Goal: Obtain resource: Download file/media

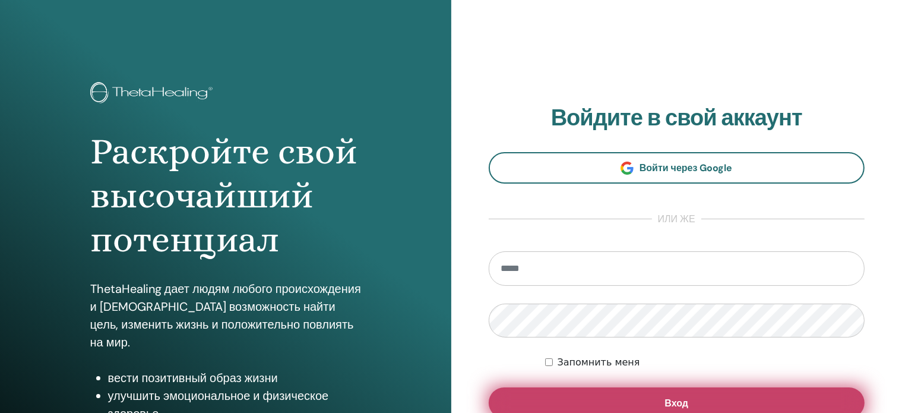
type input "**********"
click at [601, 399] on button "Вход" at bounding box center [677, 402] width 376 height 31
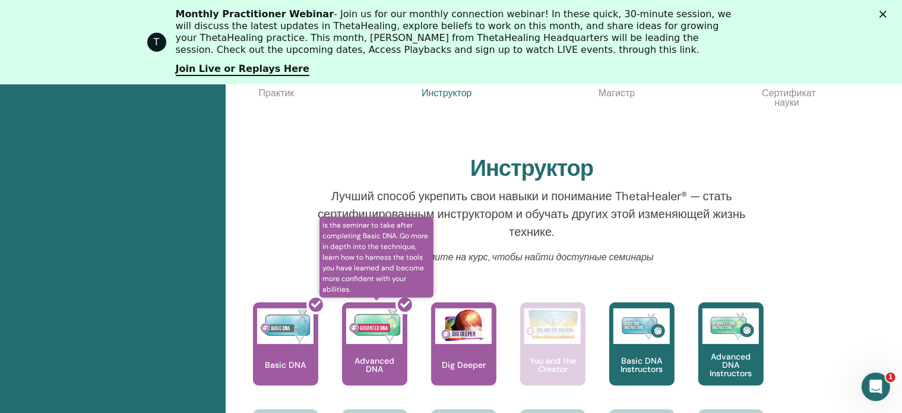
click at [386, 367] on div at bounding box center [381, 348] width 65 height 107
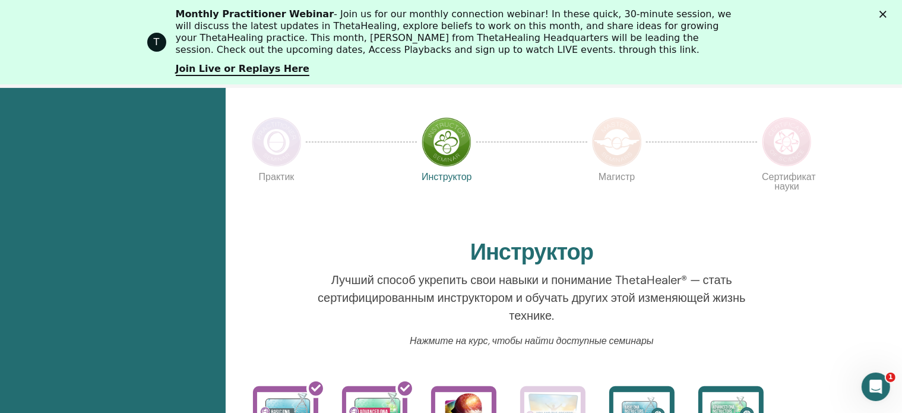
click at [886, 14] on icon "Close" at bounding box center [882, 14] width 7 height 7
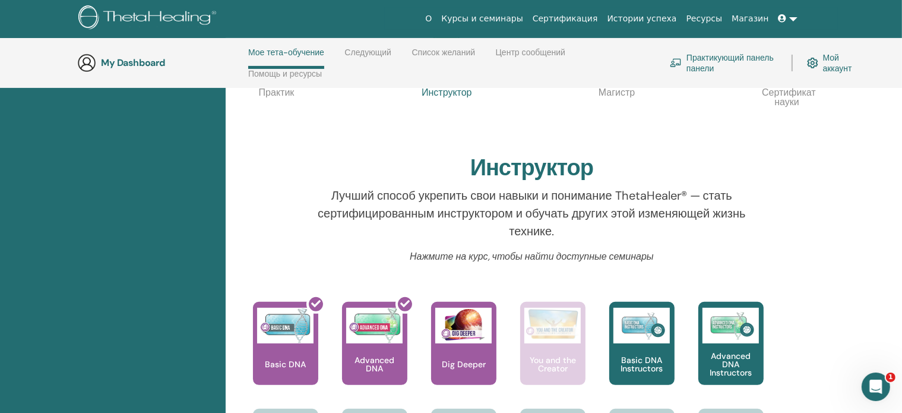
click at [128, 59] on h3 "My Dashboard" at bounding box center [160, 63] width 119 height 11
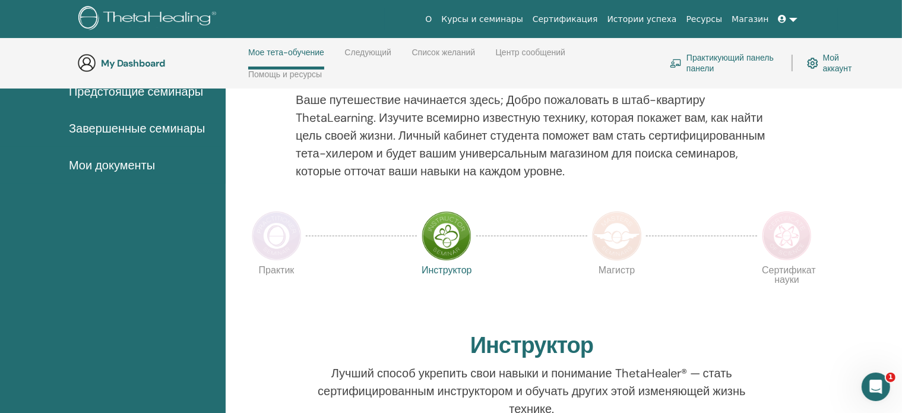
scroll to position [144, 0]
click at [707, 61] on link "Практикующий панель панели" at bounding box center [723, 63] width 107 height 26
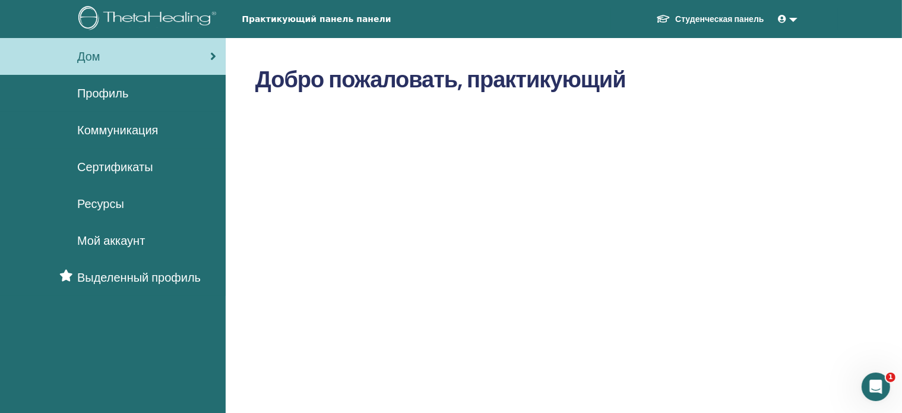
click at [122, 168] on span "Сертификаты" at bounding box center [115, 167] width 76 height 18
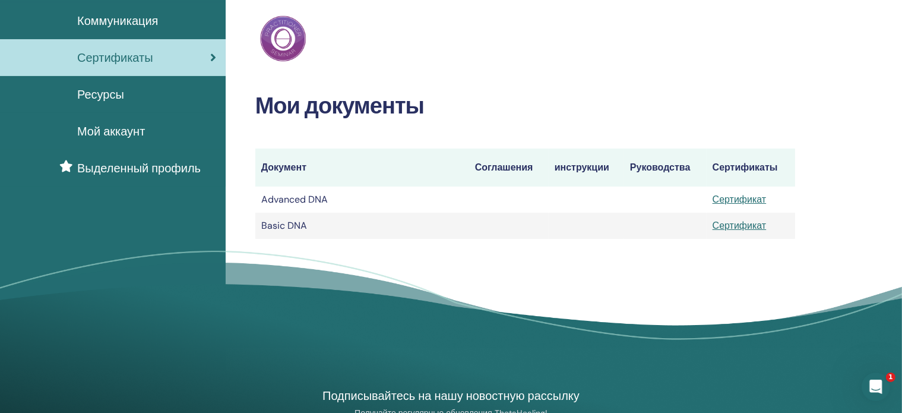
scroll to position [119, 0]
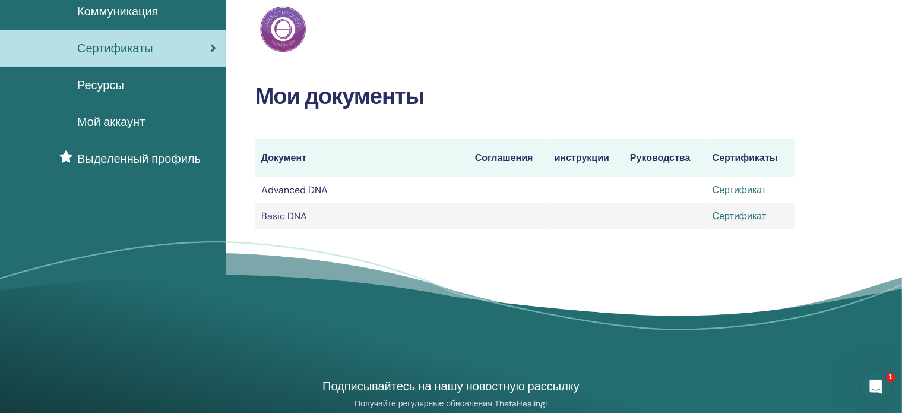
click at [756, 191] on link "Сертификат" at bounding box center [739, 189] width 54 height 12
click at [838, 201] on div "Мои сертификаты ThetaHealing Практик Мои документы Документ Соглашения инструкц…" at bounding box center [564, 139] width 676 height 441
